Goal: Information Seeking & Learning: Learn about a topic

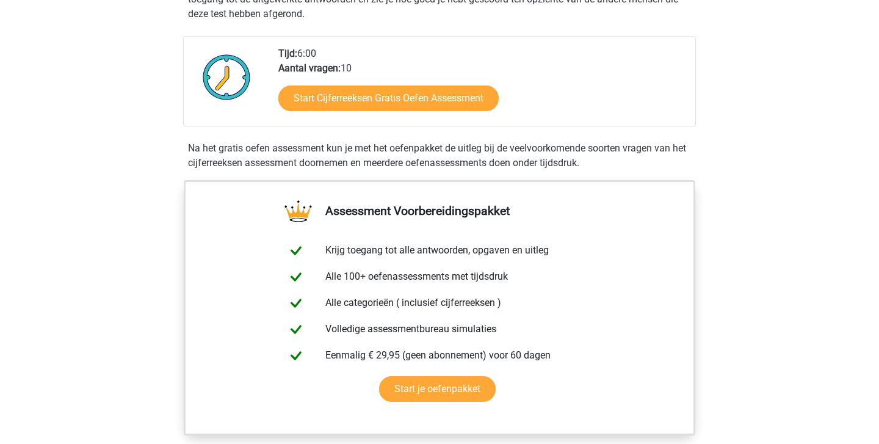
scroll to position [267, 0]
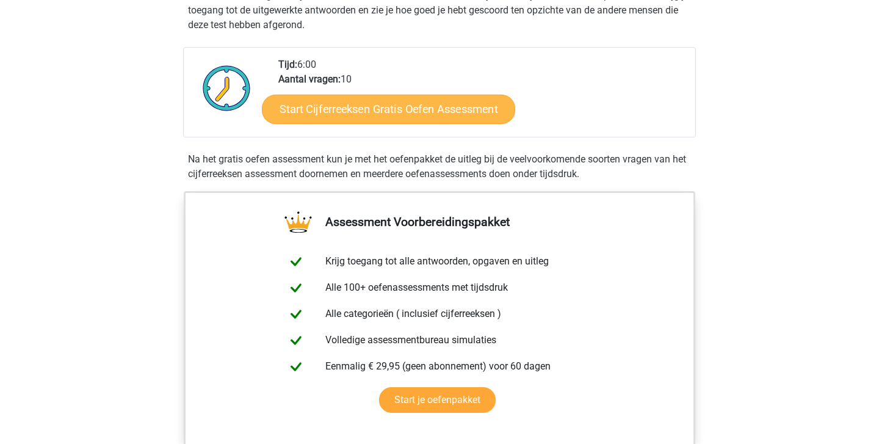
click at [419, 110] on link "Start Cijferreeksen Gratis Oefen Assessment" at bounding box center [388, 108] width 253 height 29
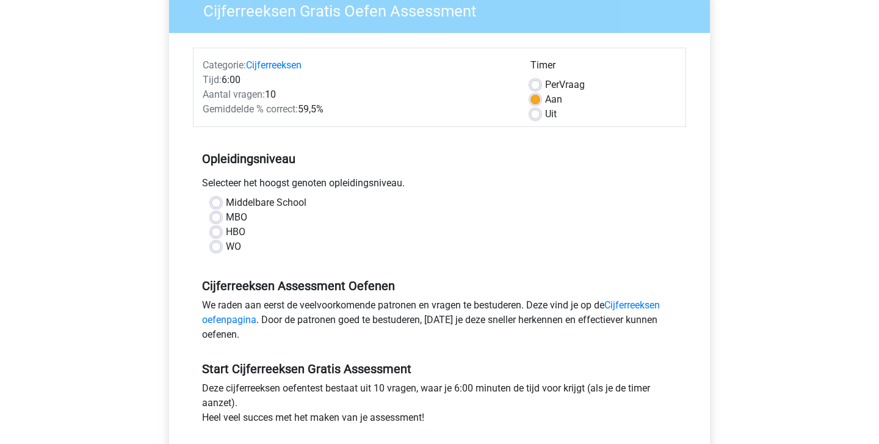
scroll to position [131, 0]
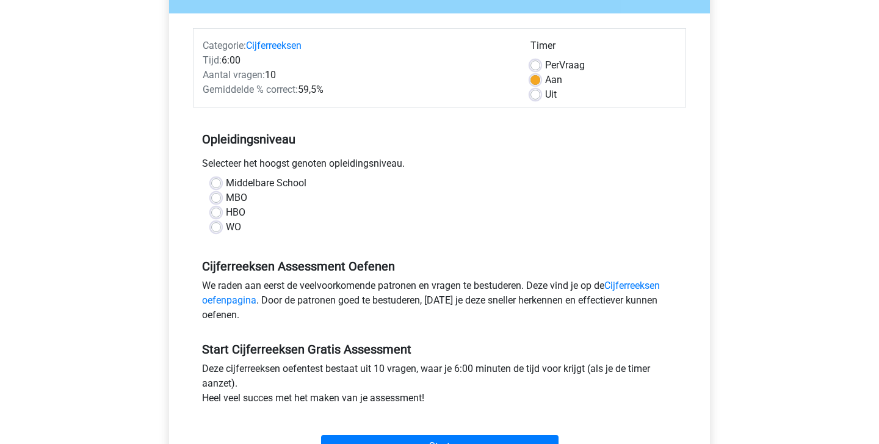
click at [234, 223] on label "WO" at bounding box center [233, 227] width 15 height 15
click at [221, 223] on input "WO" at bounding box center [216, 226] width 10 height 12
radio input "true"
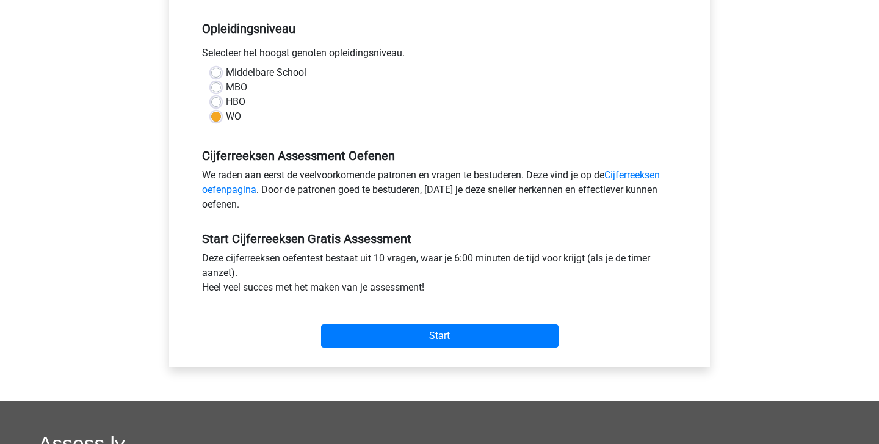
scroll to position [242, 0]
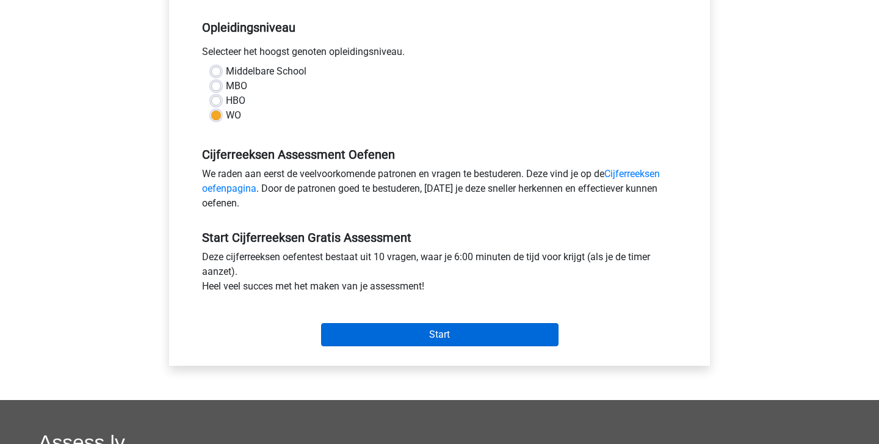
click at [431, 336] on input "Start" at bounding box center [439, 334] width 237 height 23
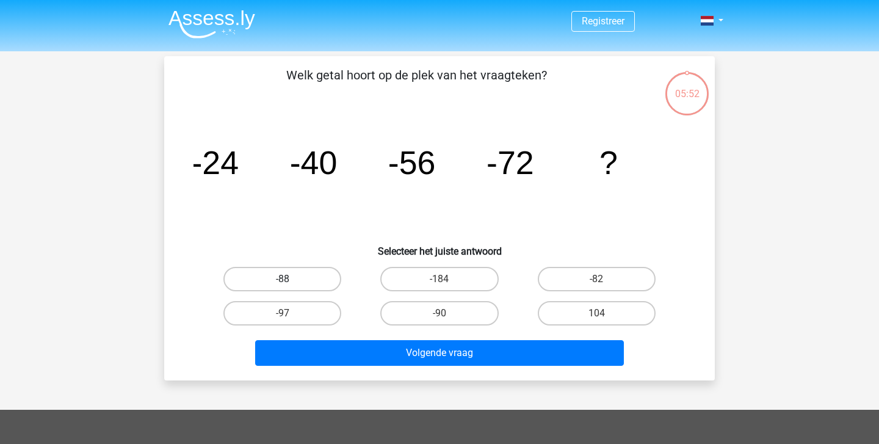
click at [301, 279] on label "-88" at bounding box center [282, 279] width 118 height 24
click at [291, 279] on input "-88" at bounding box center [287, 283] width 8 height 8
radio input "true"
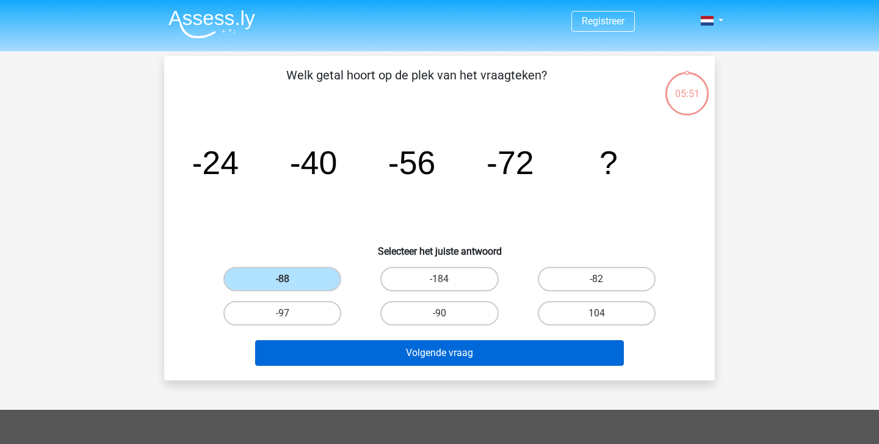
click at [424, 358] on button "Volgende vraag" at bounding box center [439, 353] width 369 height 26
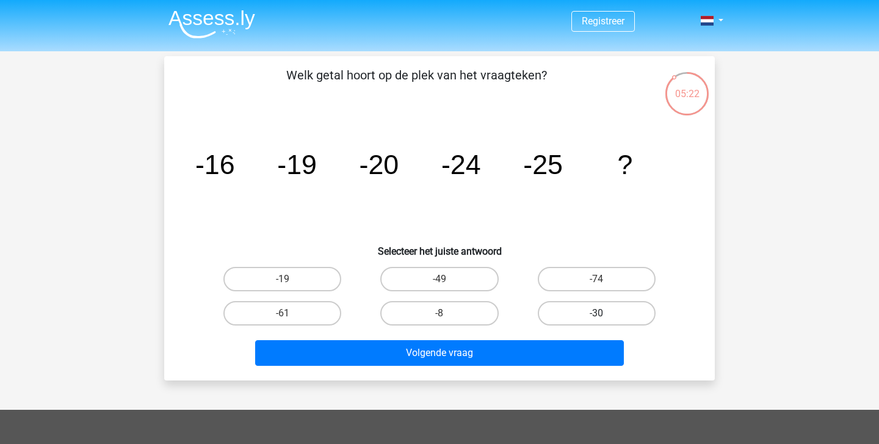
click at [593, 316] on label "-30" at bounding box center [597, 313] width 118 height 24
click at [596, 316] on input "-30" at bounding box center [600, 317] width 8 height 8
radio input "true"
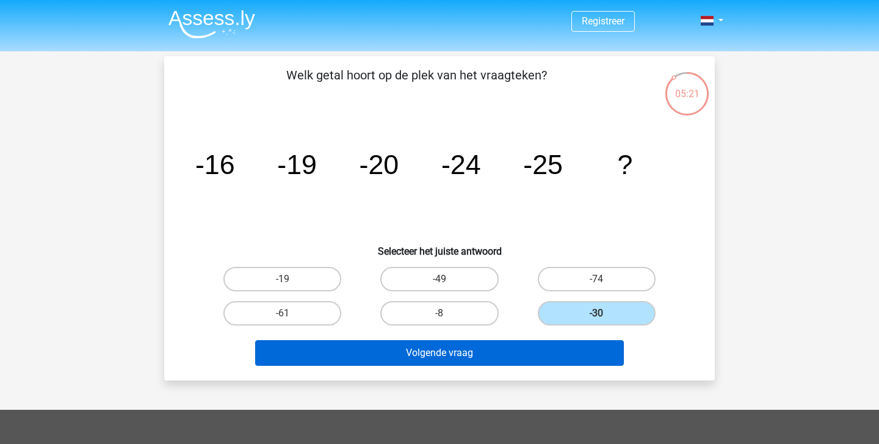
click at [593, 345] on button "Volgende vraag" at bounding box center [439, 353] width 369 height 26
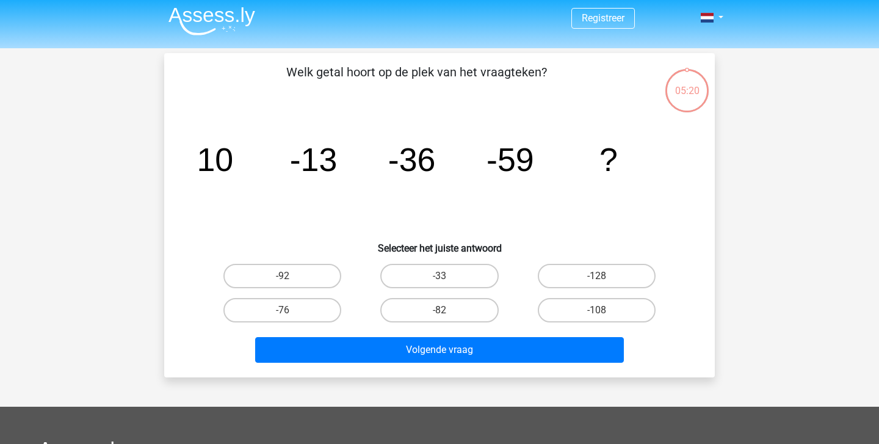
scroll to position [2, 0]
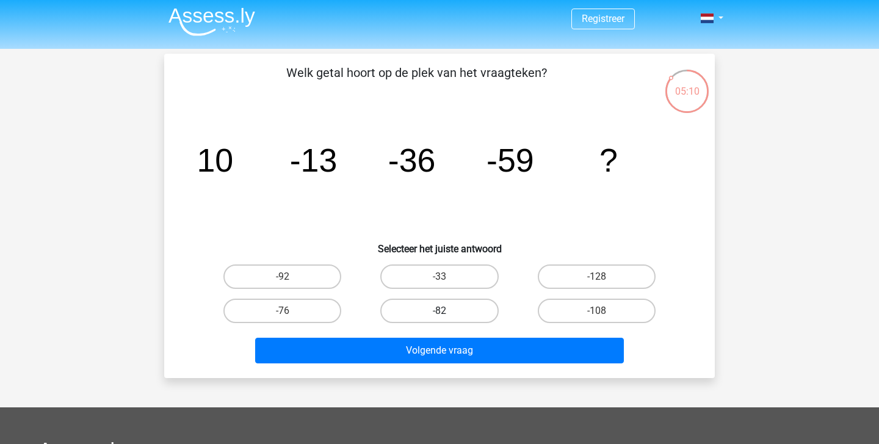
click at [430, 303] on label "-82" at bounding box center [439, 311] width 118 height 24
click at [440, 311] on input "-82" at bounding box center [444, 315] width 8 height 8
radio input "true"
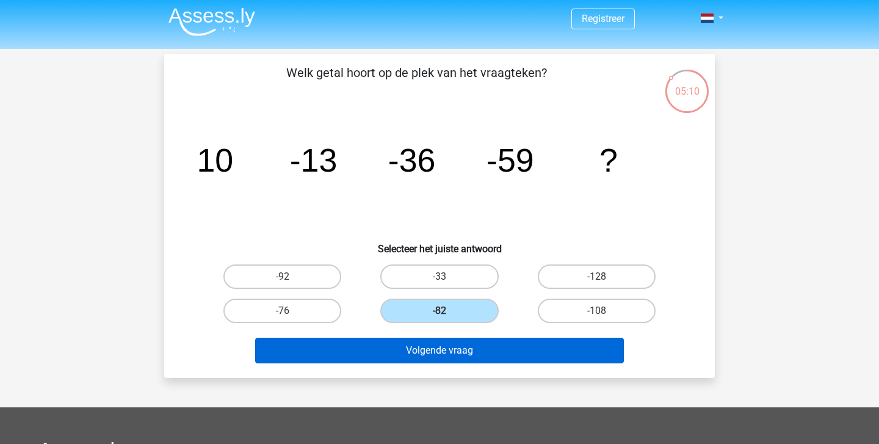
click at [453, 347] on button "Volgende vraag" at bounding box center [439, 351] width 369 height 26
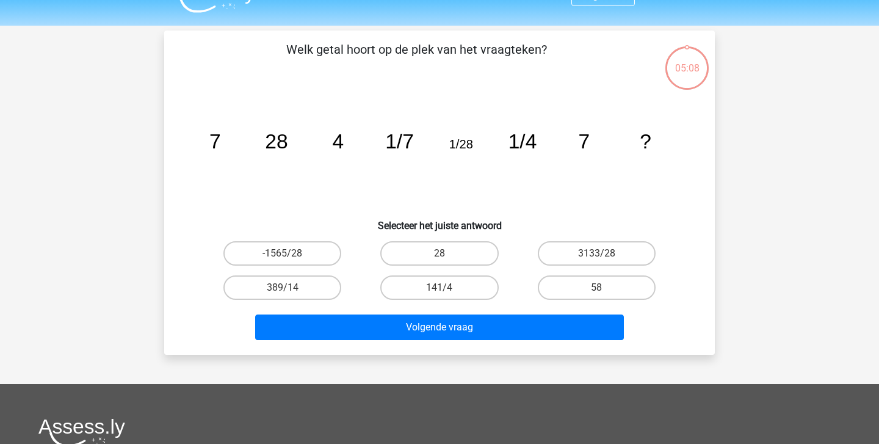
scroll to position [21, 0]
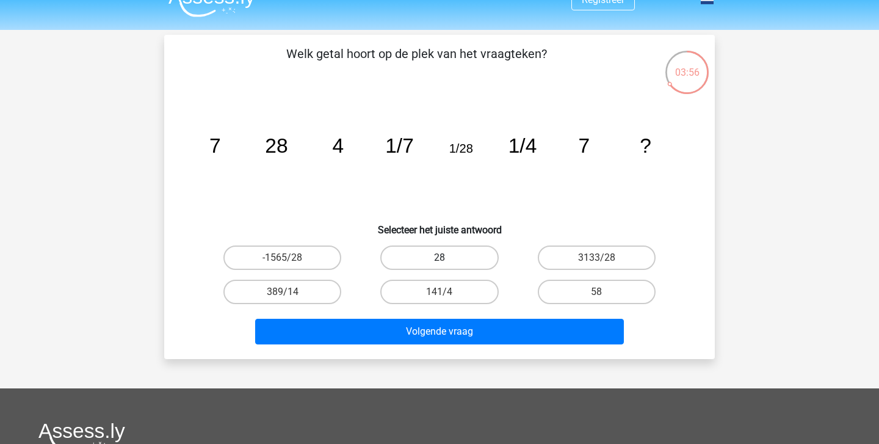
click at [468, 247] on label "28" at bounding box center [439, 257] width 118 height 24
click at [447, 258] on input "28" at bounding box center [444, 262] width 8 height 8
radio input "true"
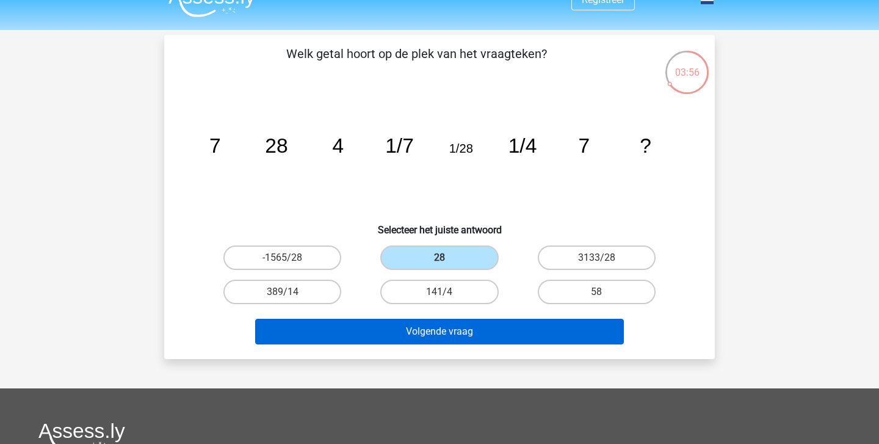
click at [473, 334] on button "Volgende vraag" at bounding box center [439, 332] width 369 height 26
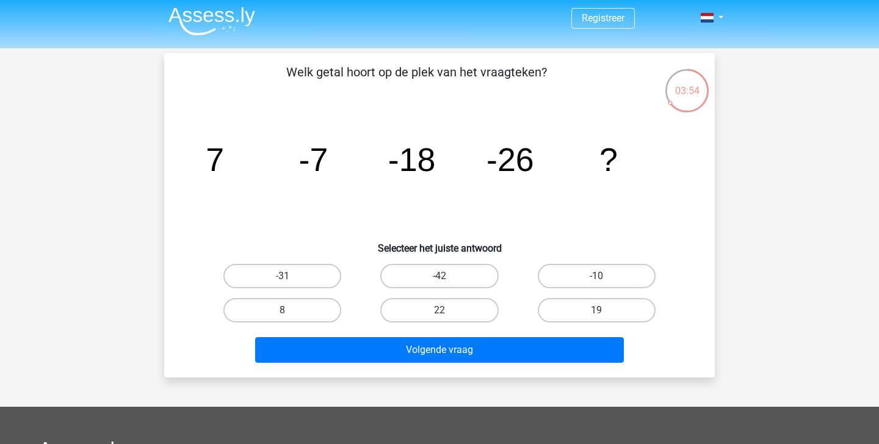
scroll to position [10, 0]
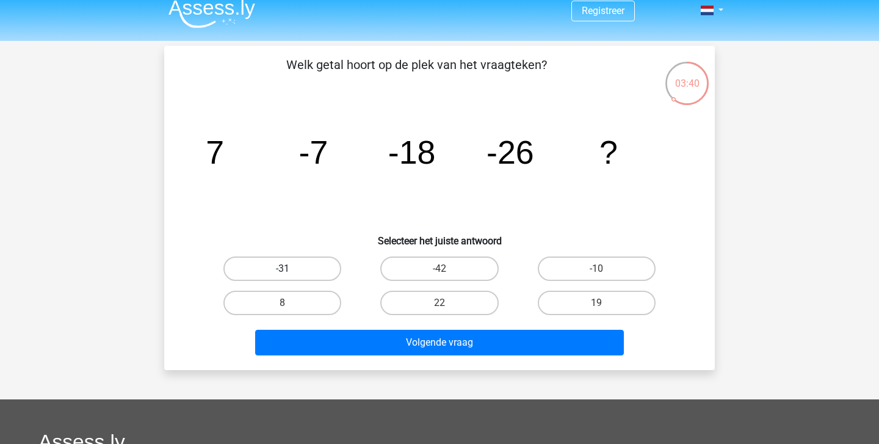
click at [303, 263] on label "-31" at bounding box center [282, 268] width 118 height 24
click at [291, 269] on input "-31" at bounding box center [287, 273] width 8 height 8
radio input "true"
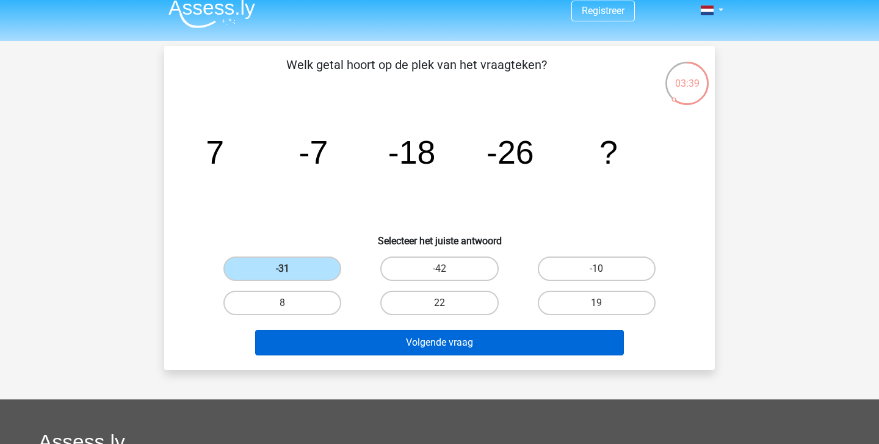
click at [352, 339] on button "Volgende vraag" at bounding box center [439, 343] width 369 height 26
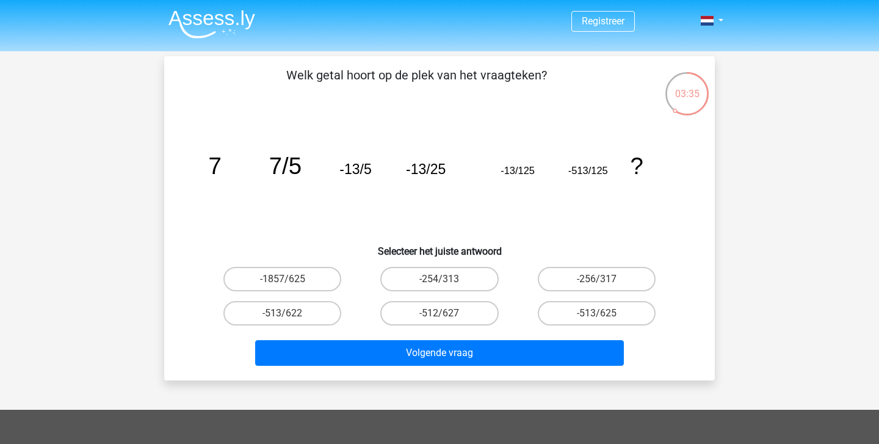
scroll to position [0, 0]
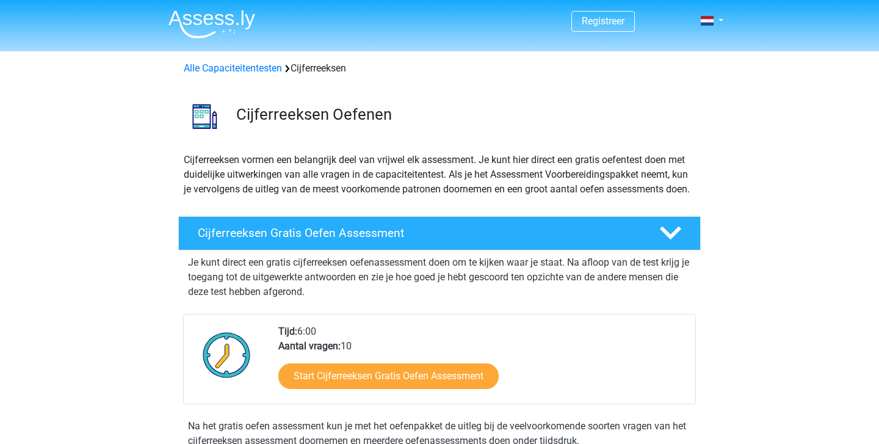
scroll to position [267, 0]
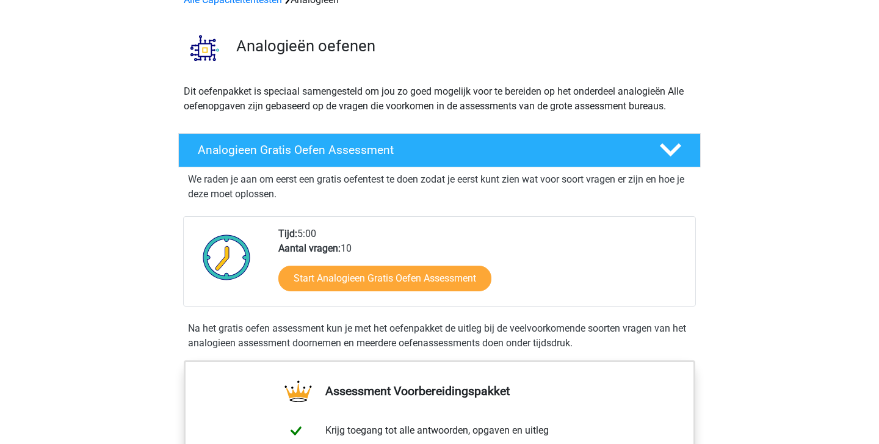
scroll to position [87, 0]
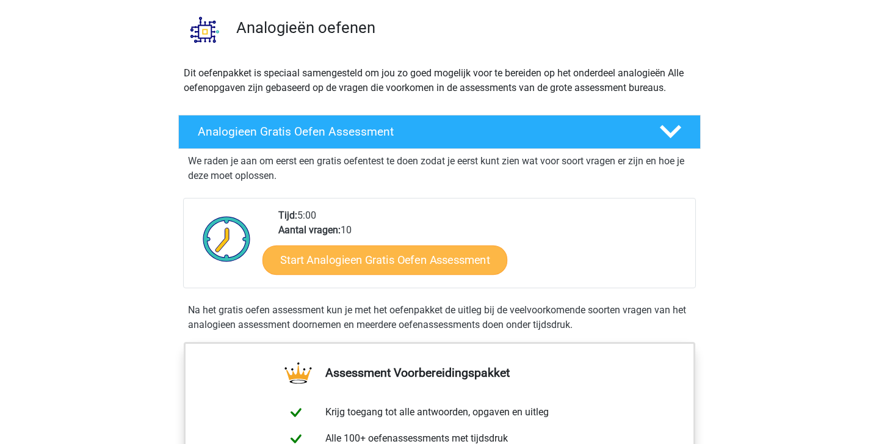
click at [349, 261] on link "Start Analogieen Gratis Oefen Assessment" at bounding box center [384, 259] width 245 height 29
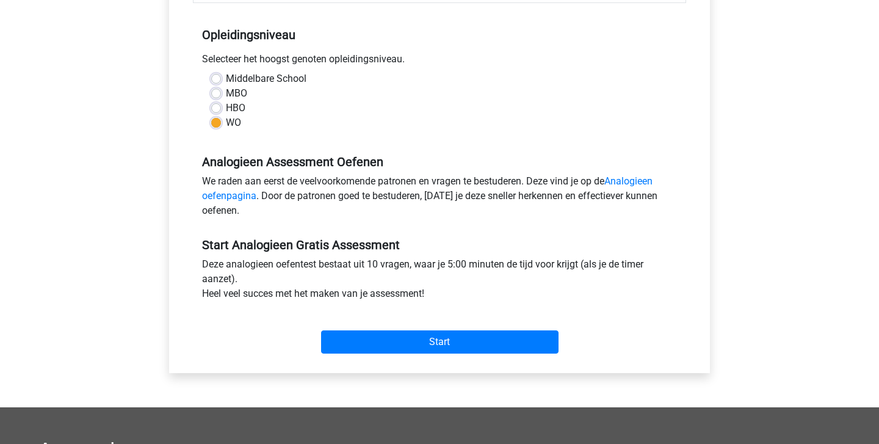
scroll to position [236, 0]
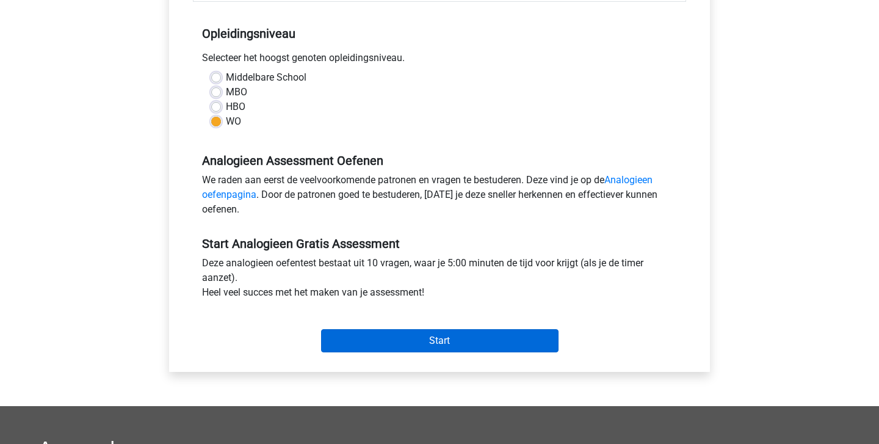
click at [377, 345] on input "Start" at bounding box center [439, 340] width 237 height 23
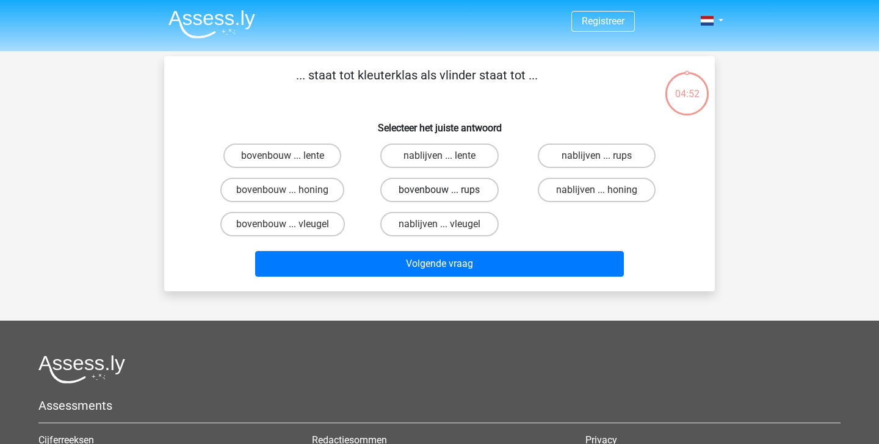
click at [469, 184] on label "bovenbouw ... rups" at bounding box center [439, 190] width 118 height 24
click at [447, 190] on input "bovenbouw ... rups" at bounding box center [444, 194] width 8 height 8
radio input "true"
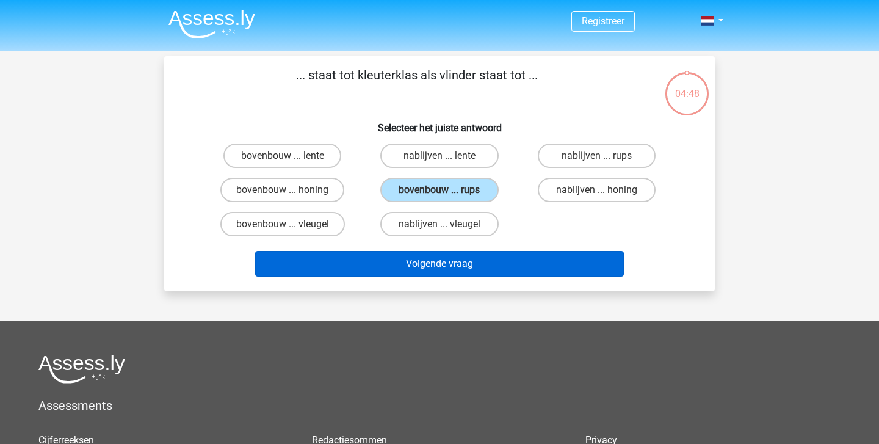
click at [494, 266] on button "Volgende vraag" at bounding box center [439, 264] width 369 height 26
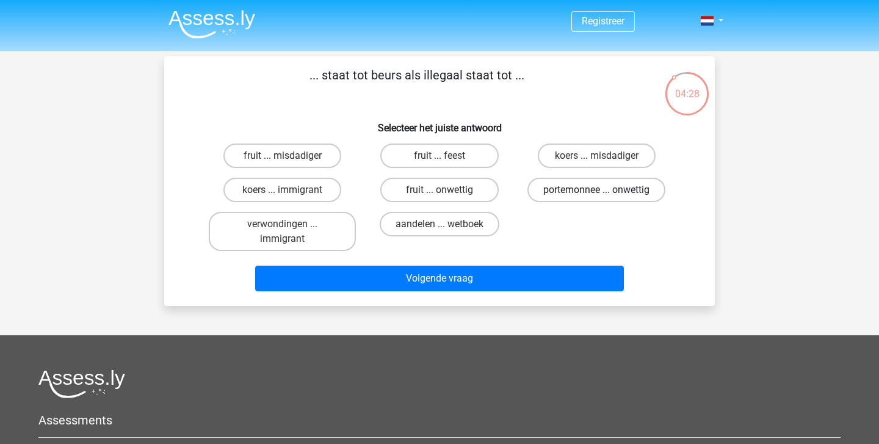
click at [616, 190] on label "portemonnee ... onwettig" at bounding box center [596, 190] width 138 height 24
click at [604, 190] on input "portemonnee ... onwettig" at bounding box center [600, 194] width 8 height 8
radio input "true"
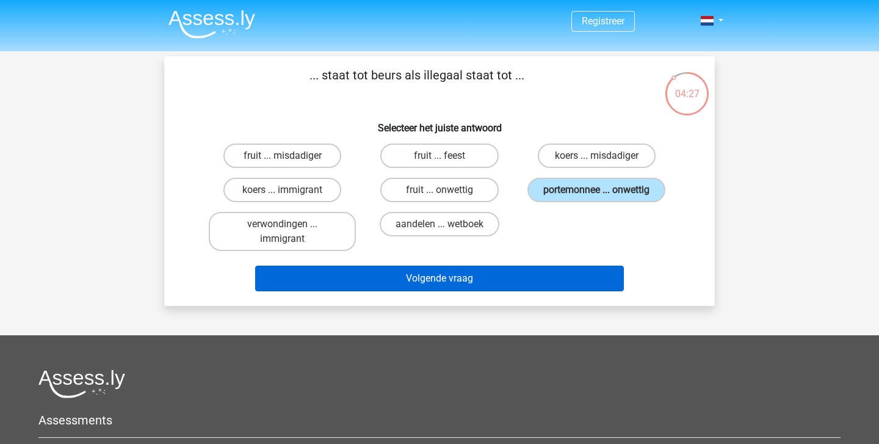
click at [523, 276] on button "Volgende vraag" at bounding box center [439, 279] width 369 height 26
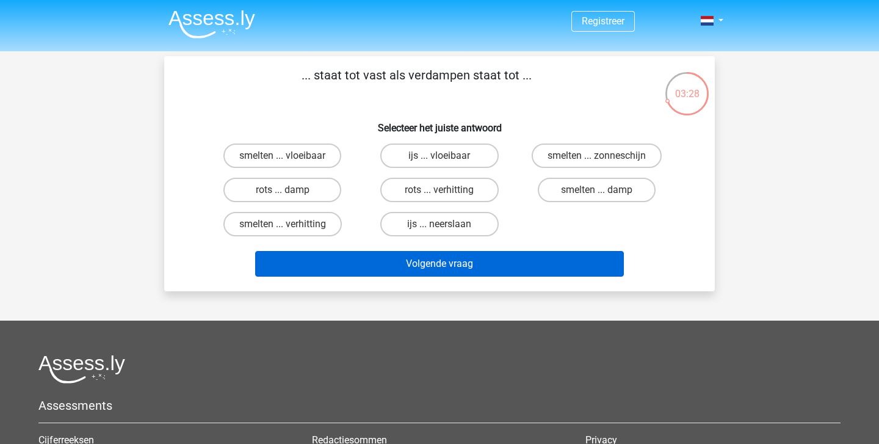
click at [504, 269] on button "Volgende vraag" at bounding box center [439, 264] width 369 height 26
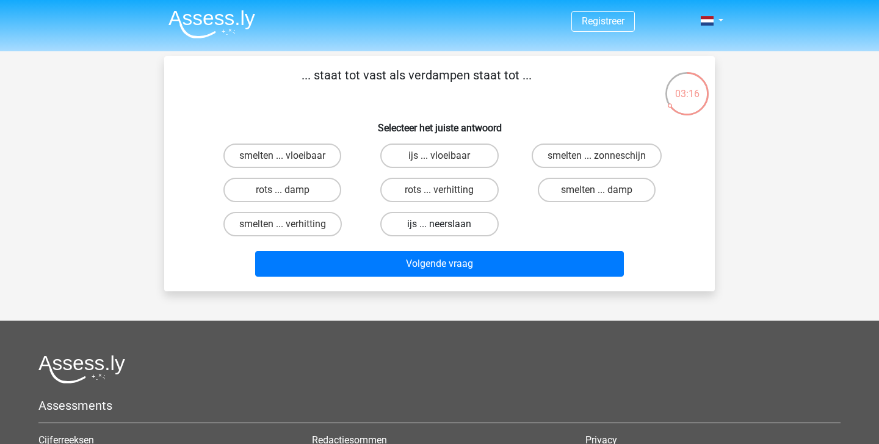
click at [457, 226] on label "ijs ... neerslaan" at bounding box center [439, 224] width 118 height 24
click at [447, 226] on input "ijs ... neerslaan" at bounding box center [444, 228] width 8 height 8
radio input "true"
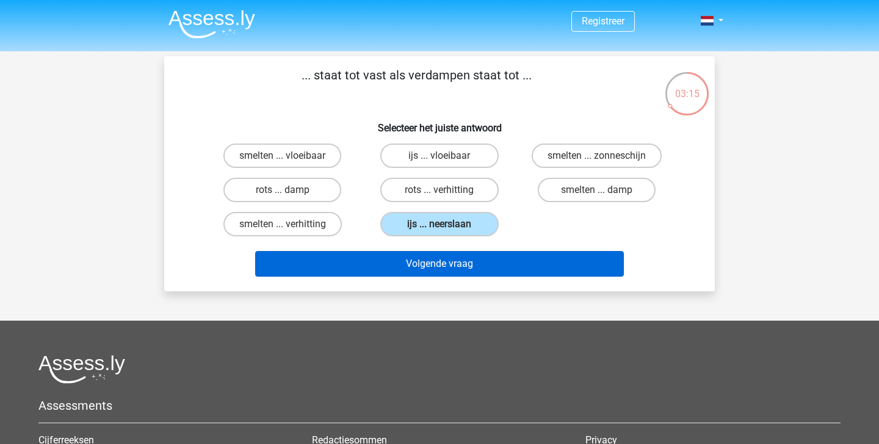
click at [463, 258] on button "Volgende vraag" at bounding box center [439, 264] width 369 height 26
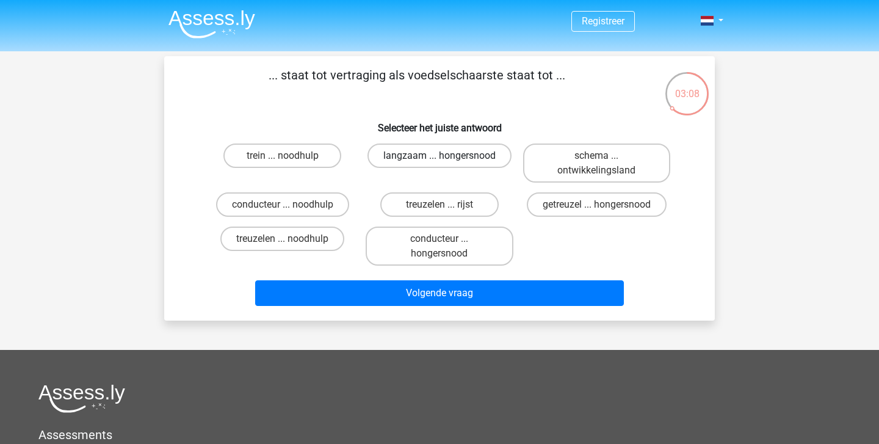
click at [481, 159] on label "langzaam ... hongersnood" at bounding box center [439, 155] width 144 height 24
click at [447, 159] on input "langzaam ... hongersnood" at bounding box center [444, 160] width 8 height 8
radio input "true"
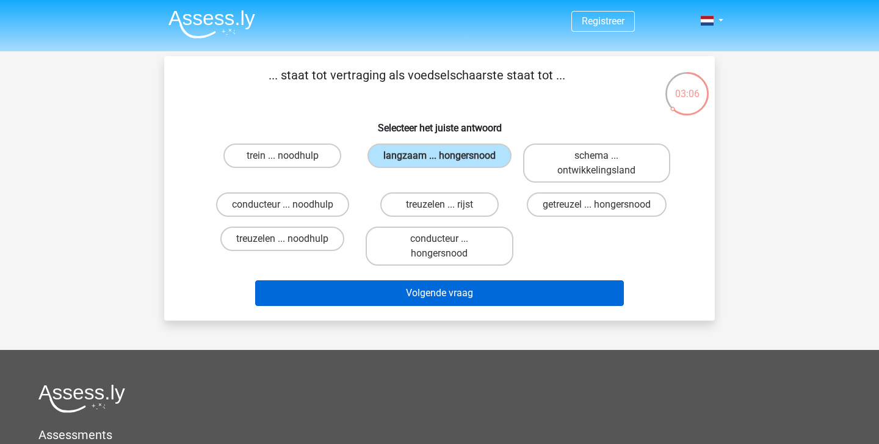
click at [502, 296] on button "Volgende vraag" at bounding box center [439, 293] width 369 height 26
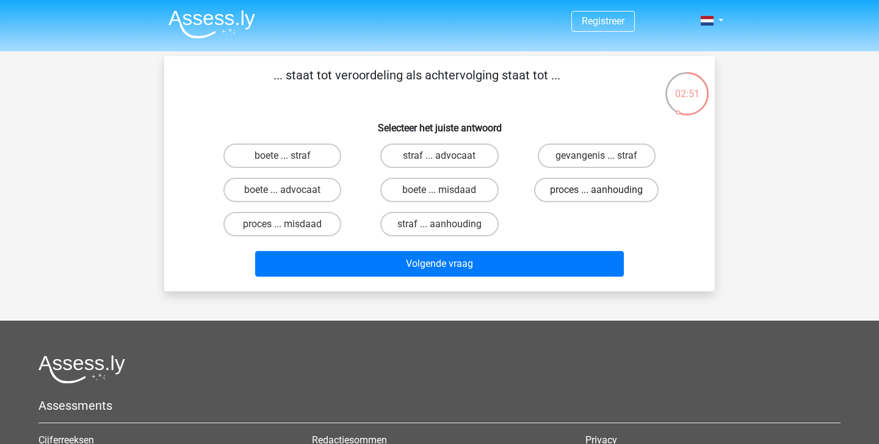
click at [610, 183] on label "proces ... aanhouding" at bounding box center [596, 190] width 125 height 24
click at [604, 190] on input "proces ... aanhouding" at bounding box center [600, 194] width 8 height 8
radio input "true"
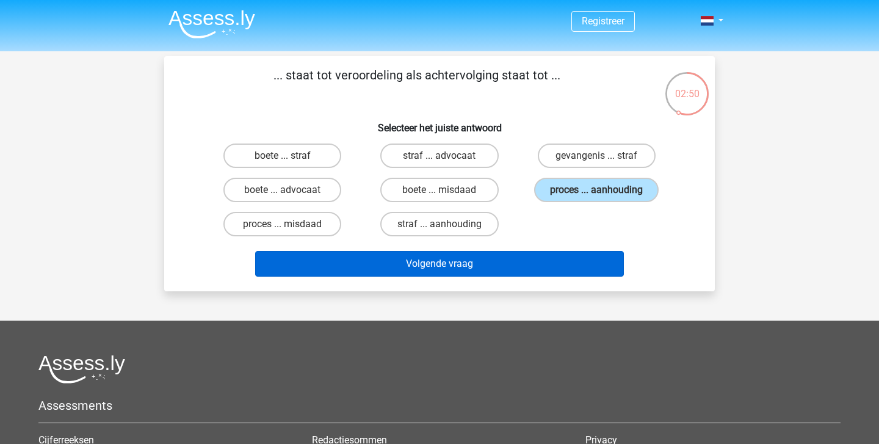
click at [564, 258] on button "Volgende vraag" at bounding box center [439, 264] width 369 height 26
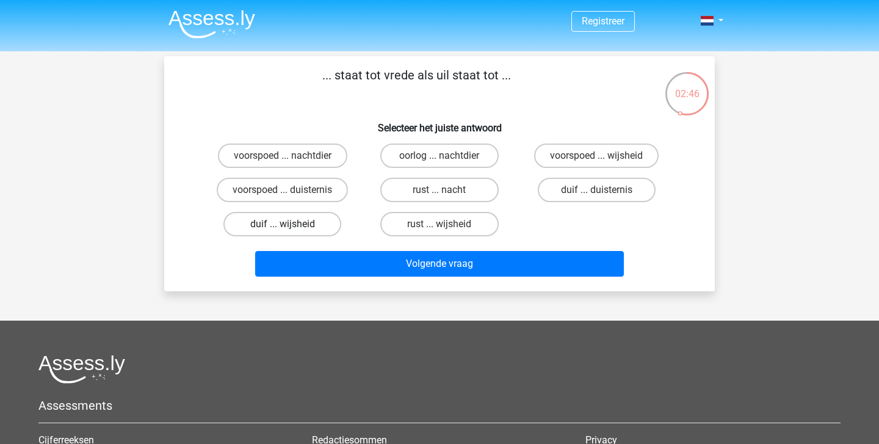
click at [311, 226] on label "duif ... wijsheid" at bounding box center [282, 224] width 118 height 24
click at [291, 226] on input "duif ... wijsheid" at bounding box center [287, 228] width 8 height 8
radio input "true"
click at [378, 277] on div "Volgende vraag" at bounding box center [439, 266] width 471 height 31
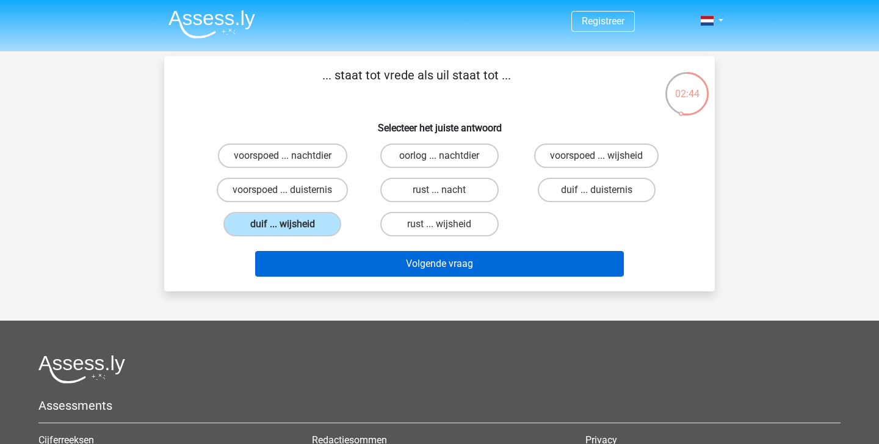
click at [374, 268] on button "Volgende vraag" at bounding box center [439, 264] width 369 height 26
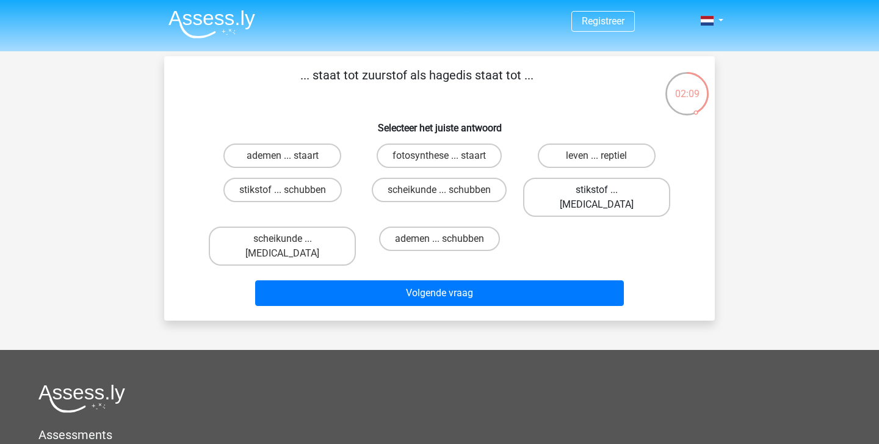
click at [577, 195] on label "stikstof ... krokodil" at bounding box center [596, 197] width 147 height 39
click at [596, 195] on input "stikstof ... krokodil" at bounding box center [600, 194] width 8 height 8
radio input "true"
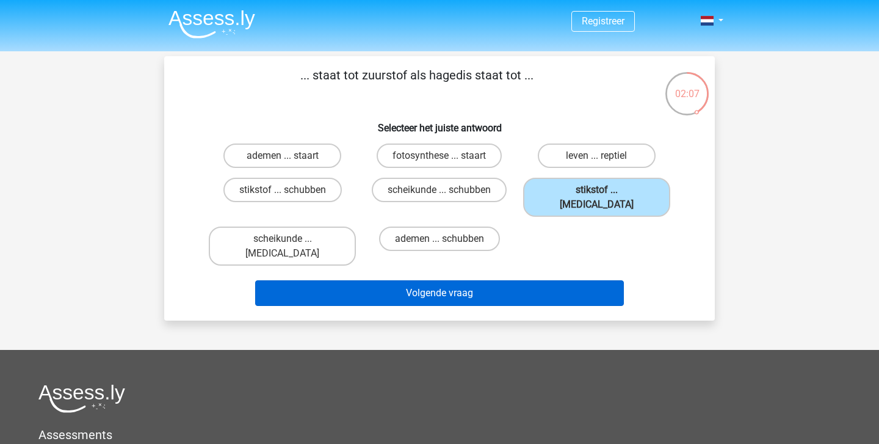
click at [545, 280] on button "Volgende vraag" at bounding box center [439, 293] width 369 height 26
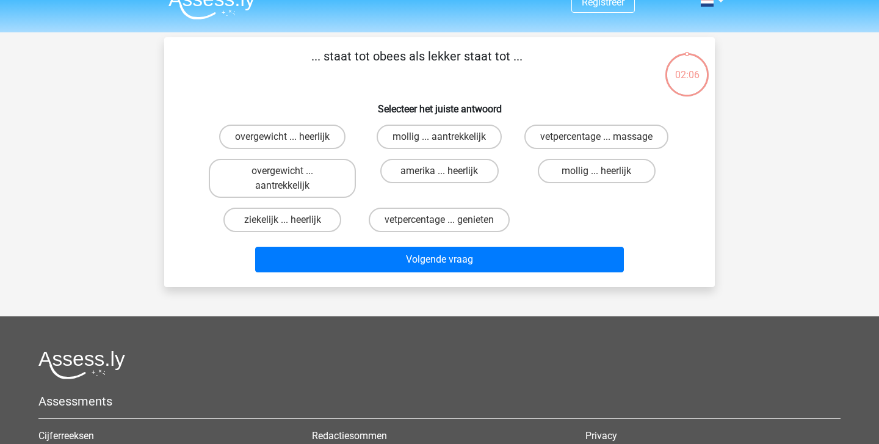
scroll to position [9, 0]
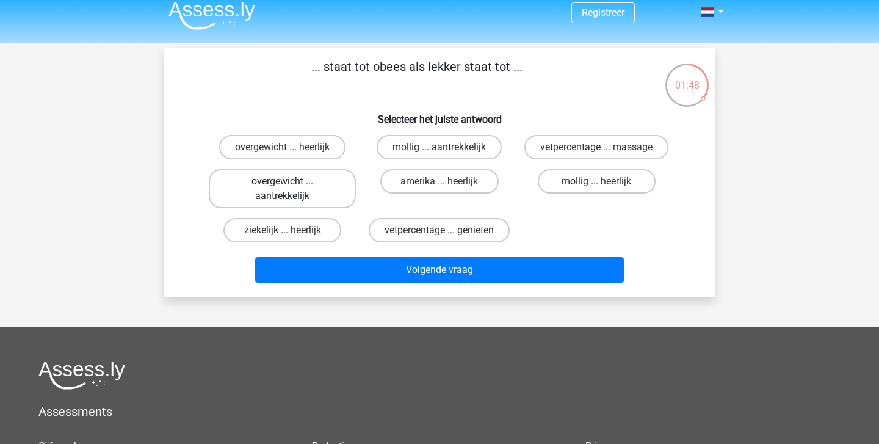
click at [313, 189] on label "overgewicht ... aantrekkelijk" at bounding box center [282, 188] width 147 height 39
click at [291, 189] on input "overgewicht ... aantrekkelijk" at bounding box center [287, 185] width 8 height 8
radio input "true"
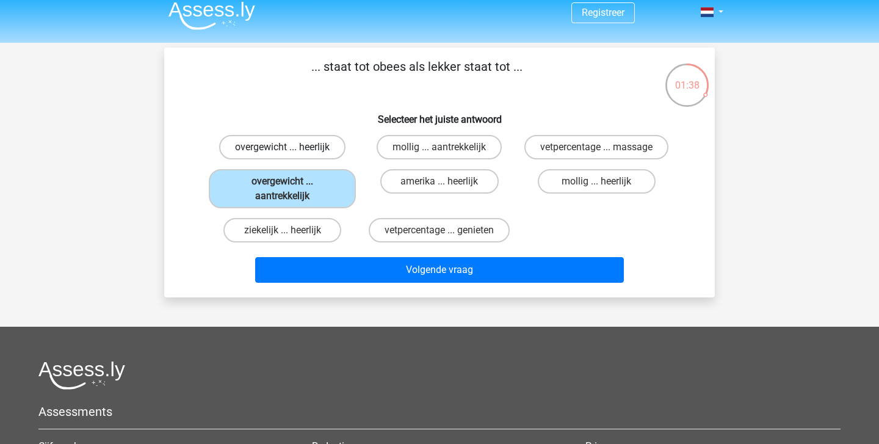
click at [320, 145] on label "overgewicht ... heerlijk" at bounding box center [282, 147] width 126 height 24
click at [291, 147] on input "overgewicht ... heerlijk" at bounding box center [287, 151] width 8 height 8
radio input "true"
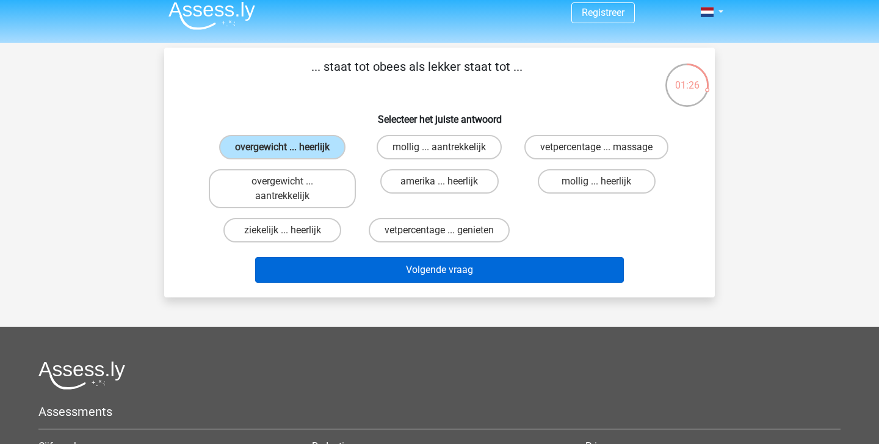
click at [375, 273] on button "Volgende vraag" at bounding box center [439, 270] width 369 height 26
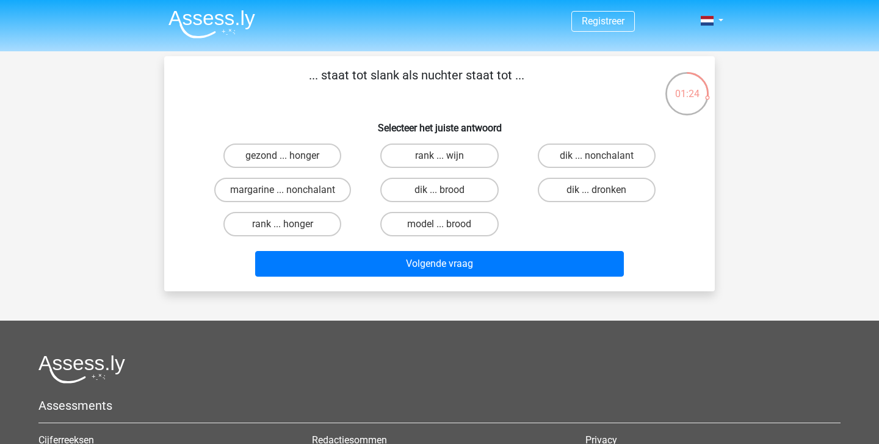
scroll to position [0, 0]
click at [621, 194] on label "dik ... dronken" at bounding box center [597, 190] width 118 height 24
click at [604, 194] on input "dik ... dronken" at bounding box center [600, 194] width 8 height 8
radio input "true"
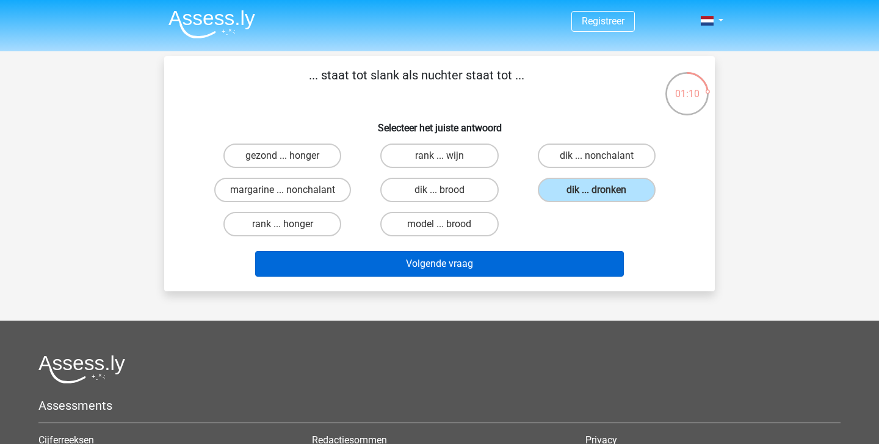
click at [535, 261] on button "Volgende vraag" at bounding box center [439, 264] width 369 height 26
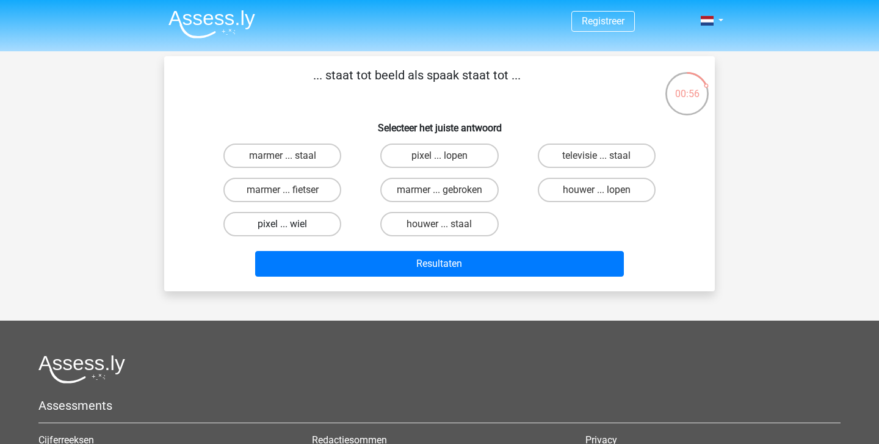
click at [311, 228] on label "pixel ... wiel" at bounding box center [282, 224] width 118 height 24
click at [291, 228] on input "pixel ... wiel" at bounding box center [287, 228] width 8 height 8
radio input "true"
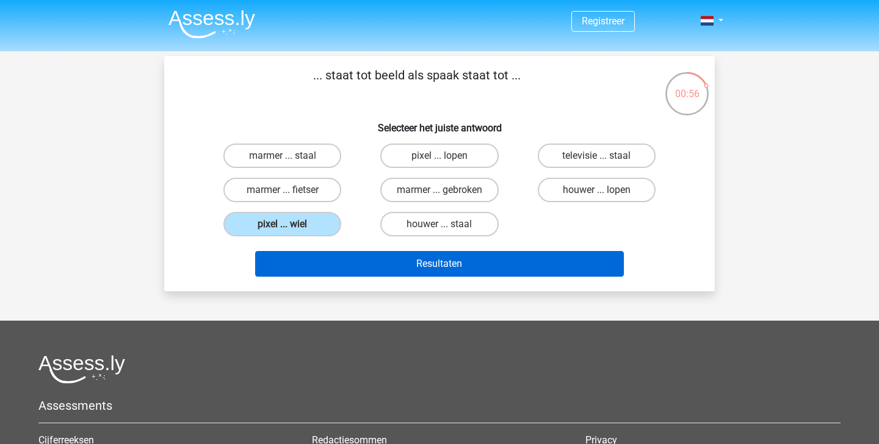
click at [398, 267] on button "Resultaten" at bounding box center [439, 264] width 369 height 26
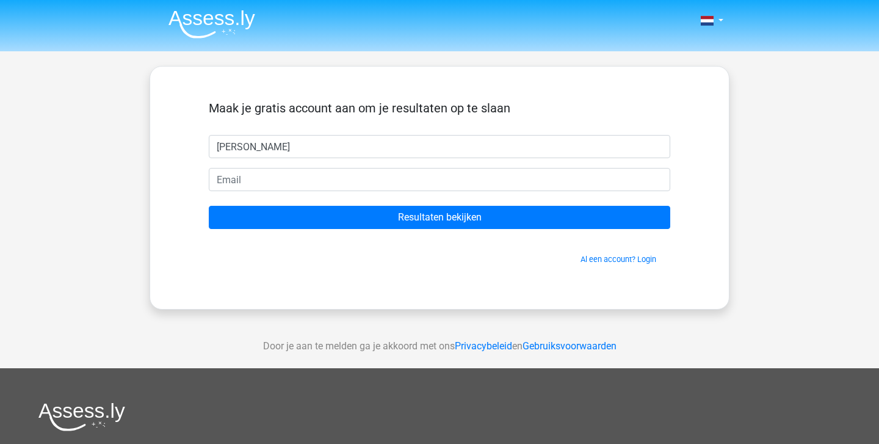
type input "[PERSON_NAME]"
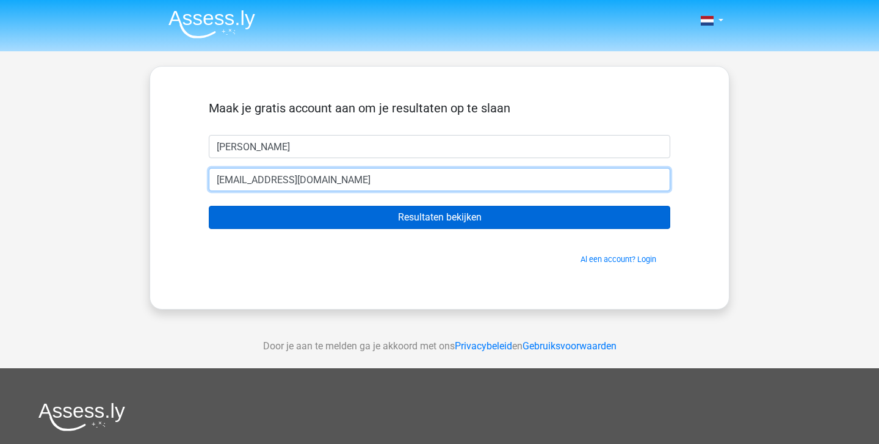
type input "annathoolen01@gmail.com"
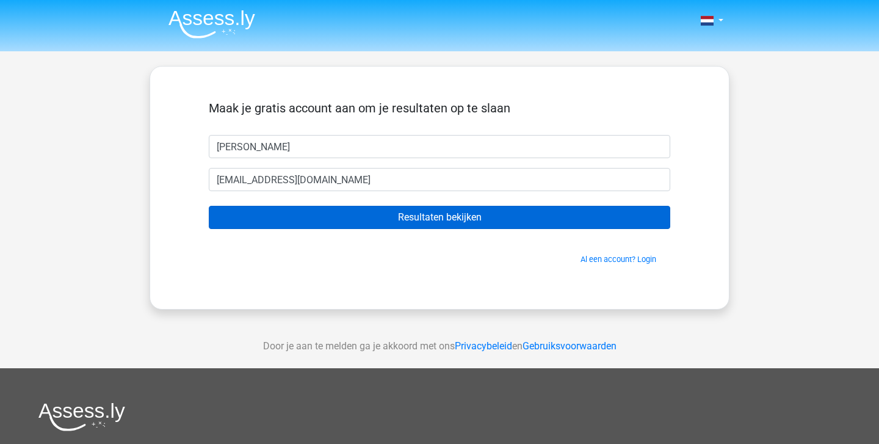
click at [413, 222] on input "Resultaten bekijken" at bounding box center [439, 217] width 461 height 23
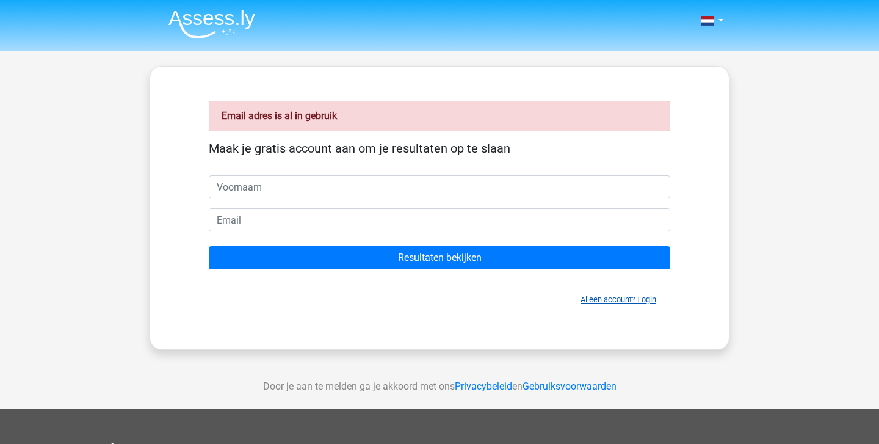
click at [596, 302] on link "Al een account? Login" at bounding box center [619, 299] width 76 height 9
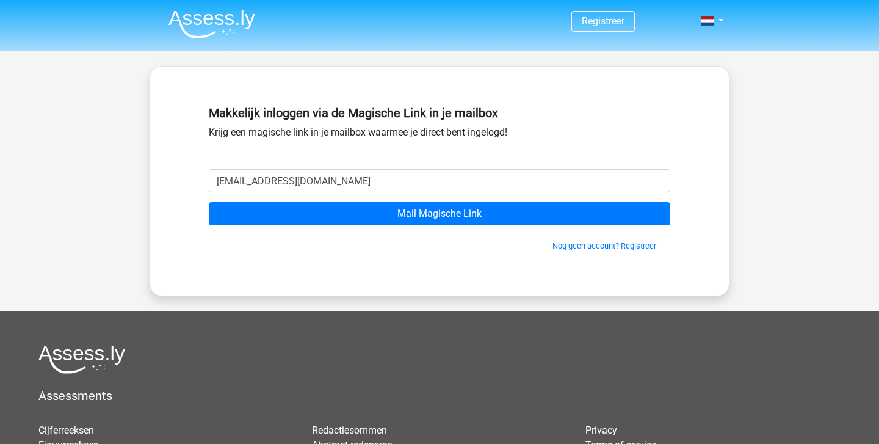
type input "annathoolen01@gmail.com"
click at [440, 214] on input "Mail Magische Link" at bounding box center [439, 213] width 461 height 23
